Goal: Information Seeking & Learning: Understand process/instructions

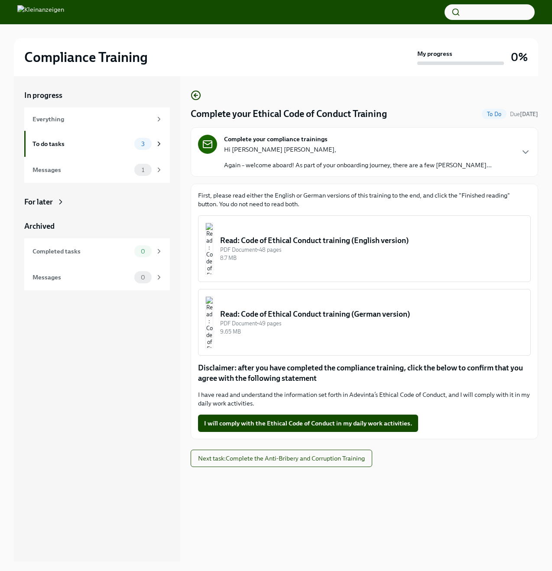
click at [213, 243] on img "button" at bounding box center [209, 249] width 8 height 52
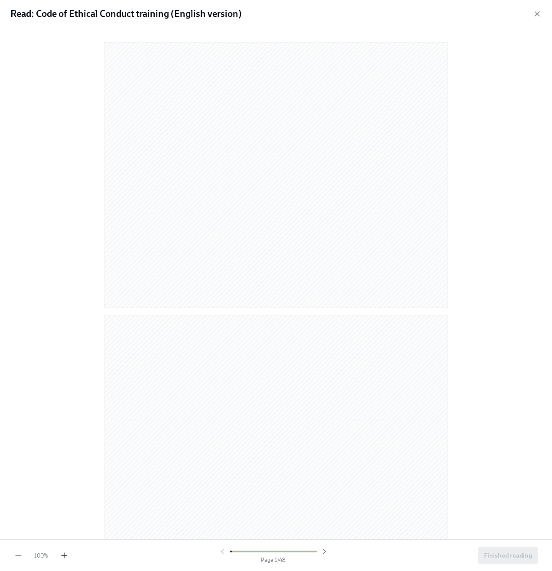
click at [66, 557] on icon "button" at bounding box center [64, 555] width 9 height 9
click at [66, 558] on icon "button" at bounding box center [64, 555] width 9 height 9
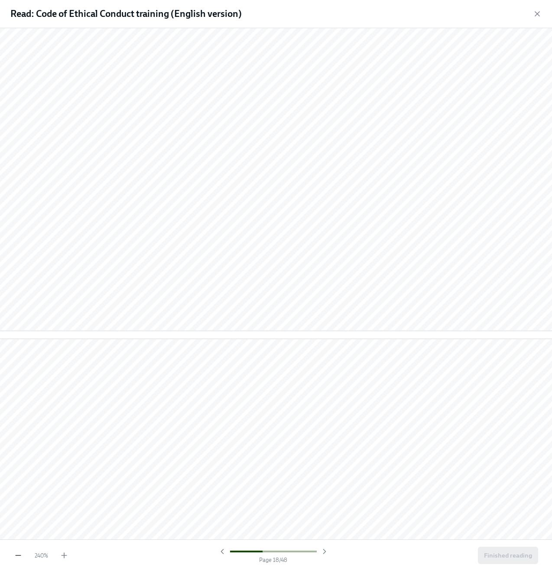
click at [21, 555] on icon "button" at bounding box center [18, 555] width 9 height 9
click at [65, 556] on icon "button" at bounding box center [64, 555] width 9 height 9
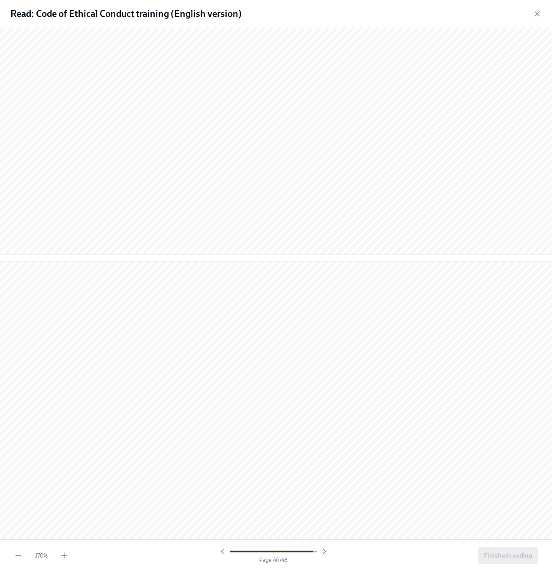
scroll to position [21521, 0]
click at [507, 561] on button "Finished reading" at bounding box center [508, 554] width 60 height 17
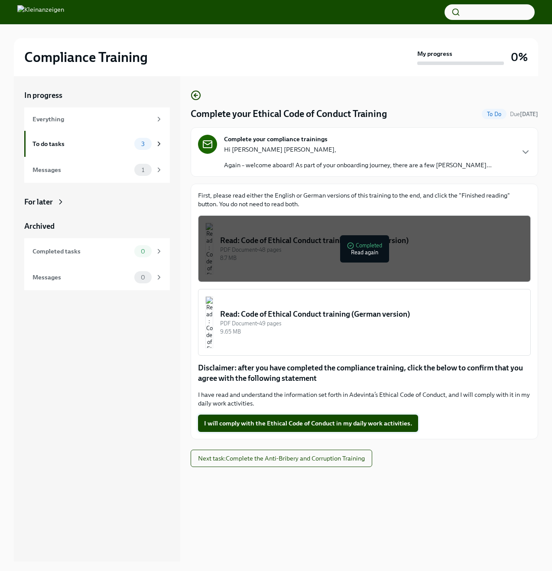
click at [284, 422] on span "I will comply with the Ethical Code of Conduct in my daily work activities." at bounding box center [308, 423] width 208 height 9
